Goal: Use online tool/utility: Utilize a website feature to perform a specific function

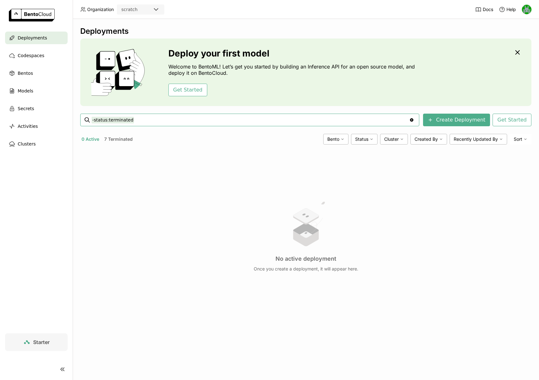
click at [523, 9] on img at bounding box center [526, 9] width 9 height 9
click at [512, 51] on span "Settings" at bounding box center [514, 51] width 16 height 6
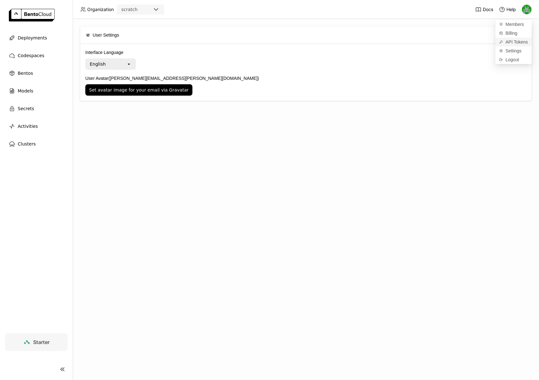
click at [514, 42] on span "API Tokens" at bounding box center [517, 42] width 22 height 6
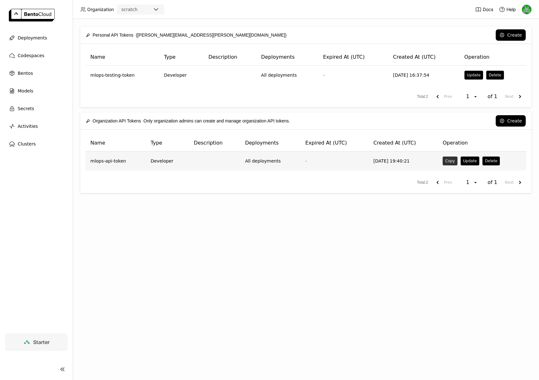
click at [451, 162] on button "Copy" at bounding box center [450, 161] width 15 height 9
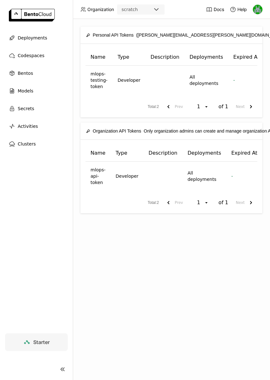
click at [118, 293] on div "Personal API Tokens (sean.hickey@wayflyer.com) Create Name Type Description Dep…" at bounding box center [171, 199] width 197 height 361
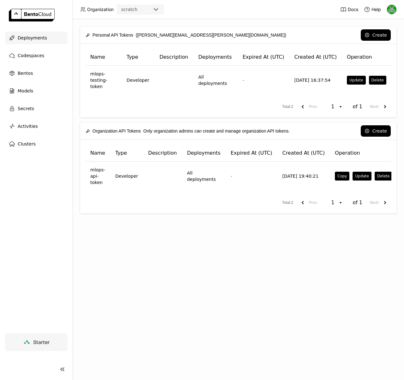
click at [23, 38] on span "Deployments" at bounding box center [32, 38] width 29 height 8
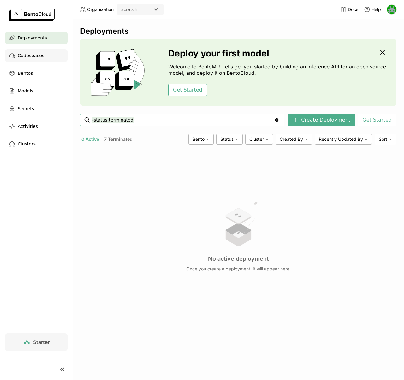
click at [23, 54] on span "Codespaces" at bounding box center [31, 56] width 27 height 8
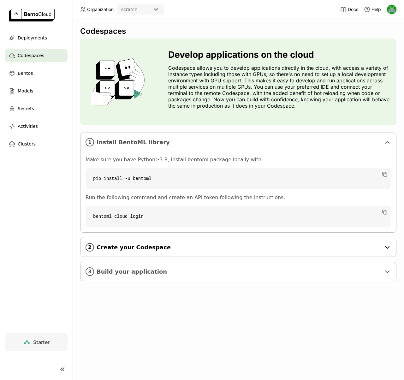
click at [393, 251] on div "2 Create your Codespace" at bounding box center [239, 247] width 316 height 19
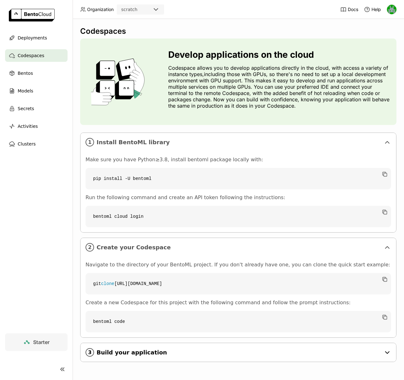
click at [361, 348] on div "3 Build your application" at bounding box center [239, 352] width 316 height 19
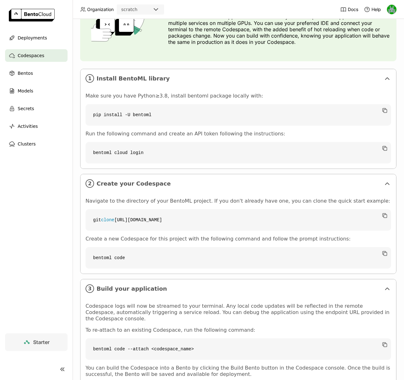
scroll to position [122, 0]
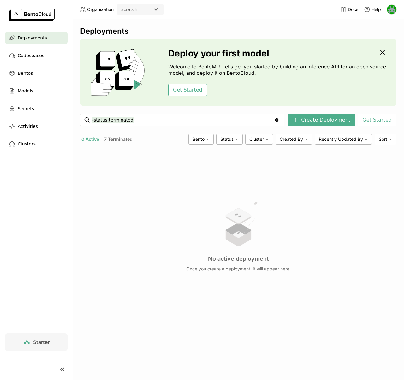
click at [125, 139] on button "7 Terminated" at bounding box center [118, 139] width 31 height 8
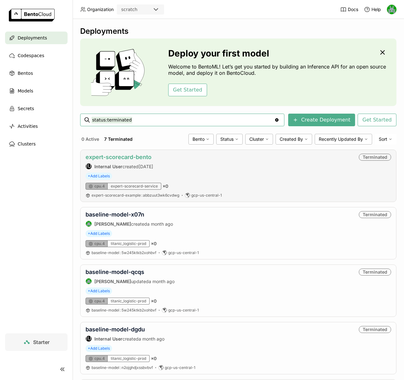
click at [126, 158] on link "expert-scorecard-bento" at bounding box center [119, 157] width 66 height 7
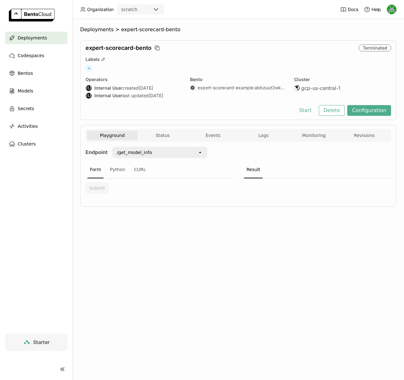
click at [200, 153] on icon at bounding box center [200, 152] width 2 height 1
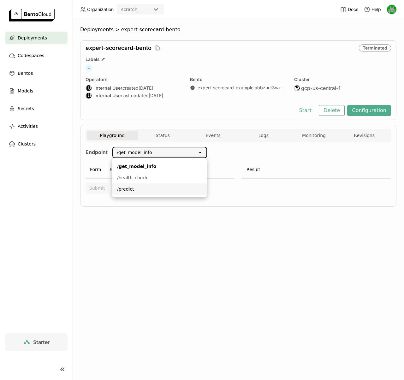
click at [123, 187] on div "/predict" at bounding box center [159, 189] width 85 height 6
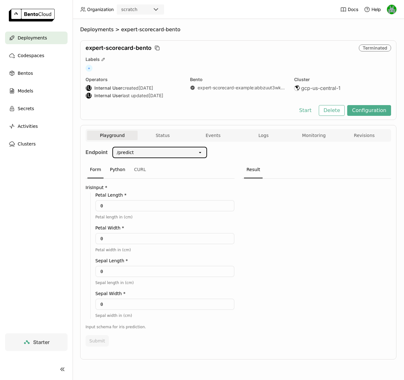
click at [117, 169] on div "Python" at bounding box center [117, 169] width 21 height 17
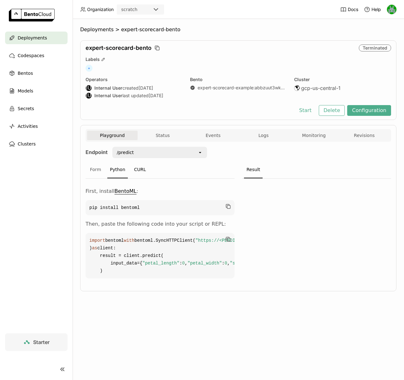
click at [133, 168] on div "CURL" at bounding box center [140, 169] width 17 height 17
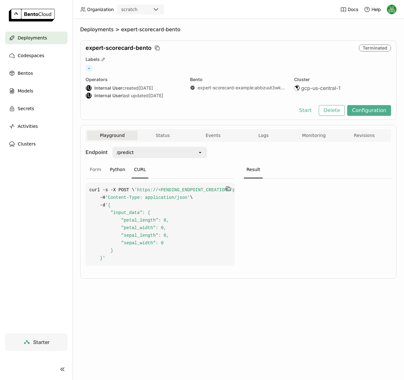
click at [116, 173] on div "Python" at bounding box center [117, 169] width 21 height 17
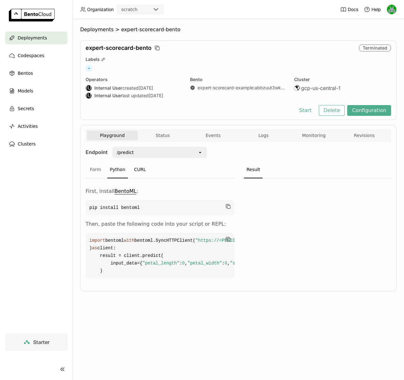
click at [135, 168] on div "CURL" at bounding box center [140, 169] width 17 height 17
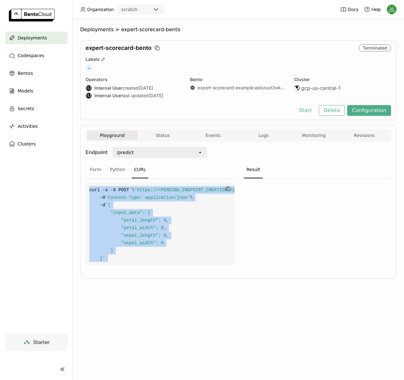
drag, startPoint x: 90, startPoint y: 190, endPoint x: 121, endPoint y: 266, distance: 82.1
click at [121, 266] on code "curl -s -X POST \ 'https://<PENDING_ENDPOINT_CREATION>/predict' \ -H 'Content-T…" at bounding box center [160, 224] width 149 height 83
copy code "curl -s -X POST \ 'https://<PENDING_ENDPOINT_CREATION>/predict' \ -H 'Content-T…"
click at [121, 222] on span "'{ "input_data": { "petal_length": 0, "petal_width": 0, "sepal_length": 0, "sep…" at bounding box center [127, 232] width 80 height 58
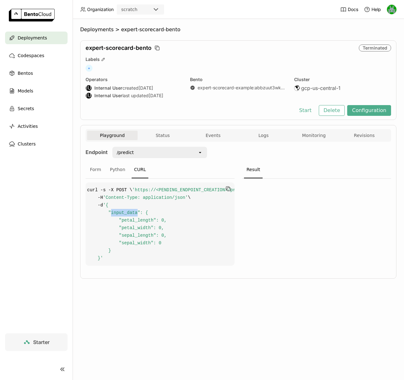
click at [121, 222] on span "'{ "input_data": { "petal_length": 0, "petal_width": 0, "sepal_length": 0, "sep…" at bounding box center [127, 232] width 80 height 58
